Goal: Task Accomplishment & Management: Use online tool/utility

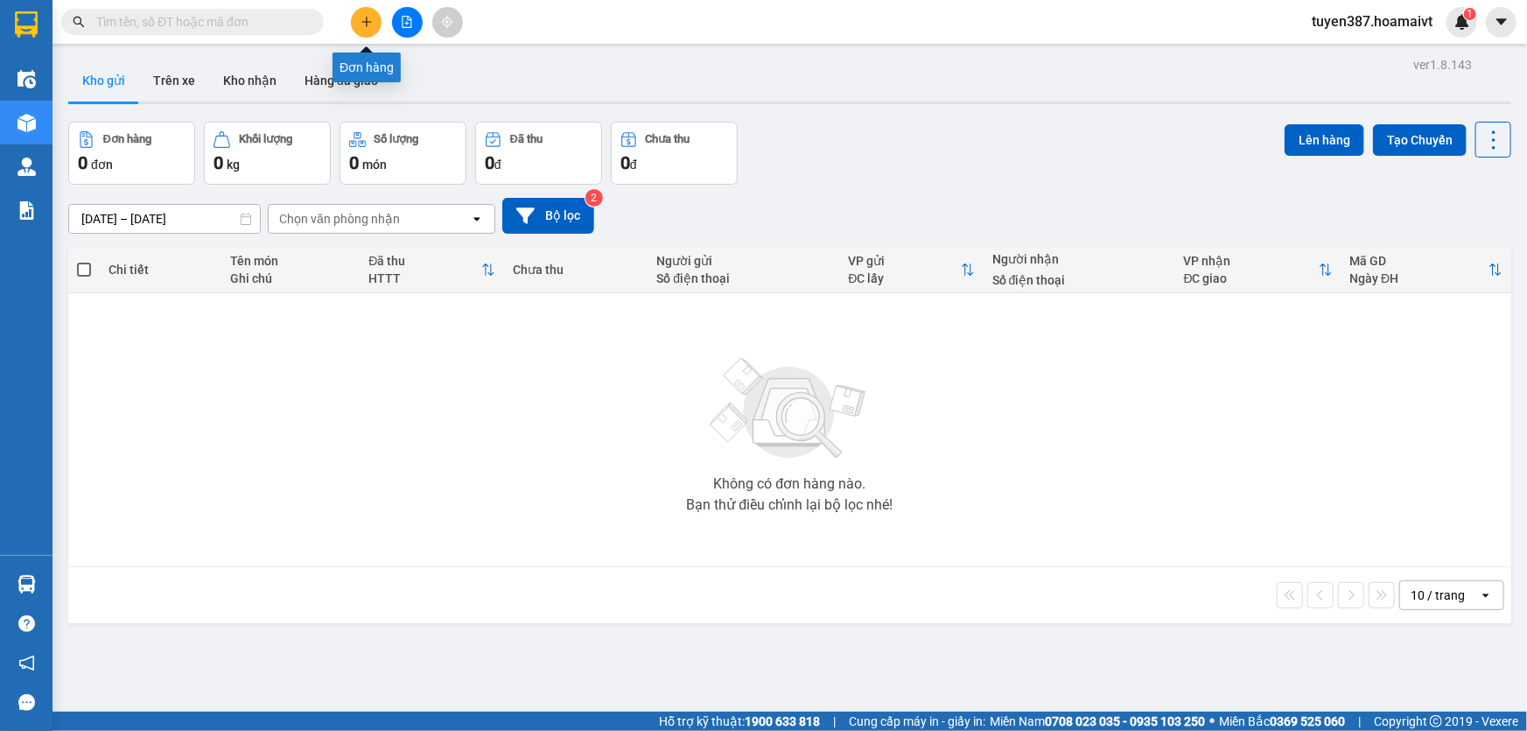
click at [368, 25] on icon "plus" at bounding box center [367, 22] width 12 height 12
